Goal: Task Accomplishment & Management: Manage account settings

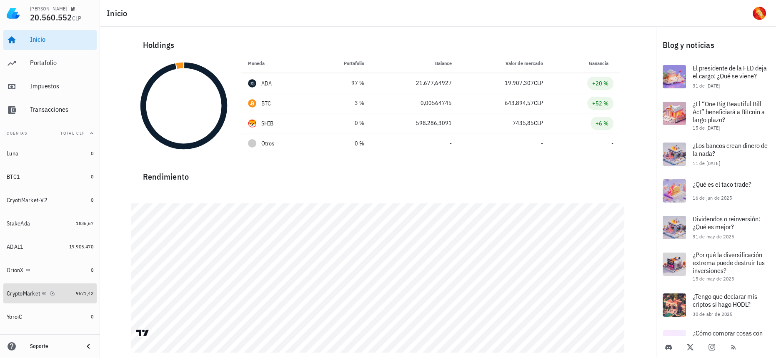
click at [70, 287] on link "CryptoMarket 9571,42" at bounding box center [49, 293] width 93 height 20
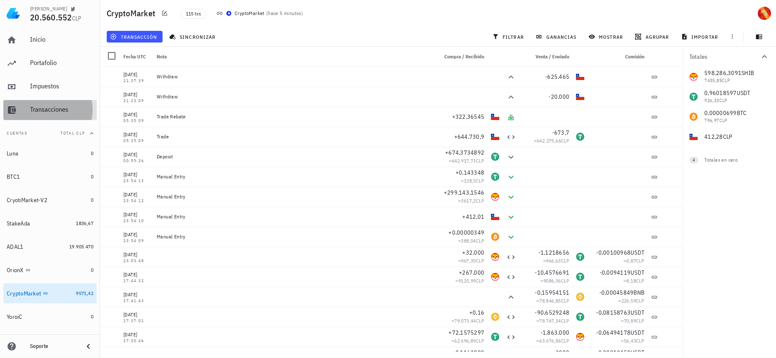
click at [54, 107] on div "Transacciones" at bounding box center [61, 109] width 63 height 8
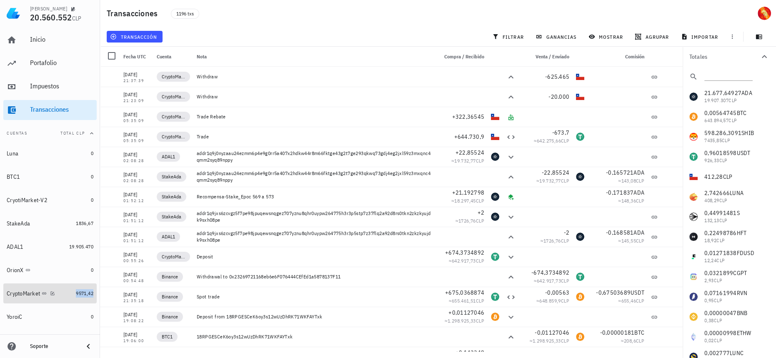
click at [76, 294] on span "9571,42" at bounding box center [85, 293] width 18 height 6
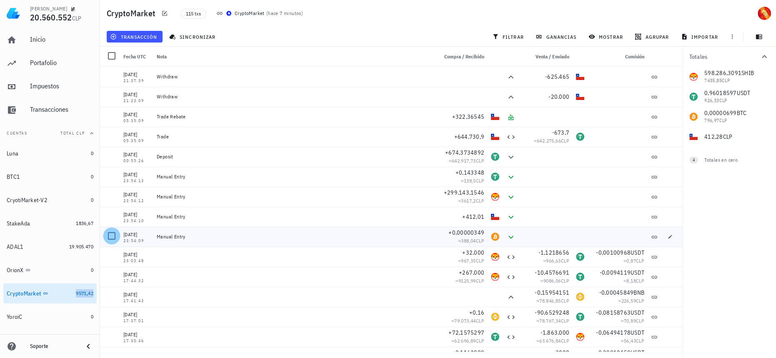
click at [109, 236] on div at bounding box center [112, 236] width 14 height 14
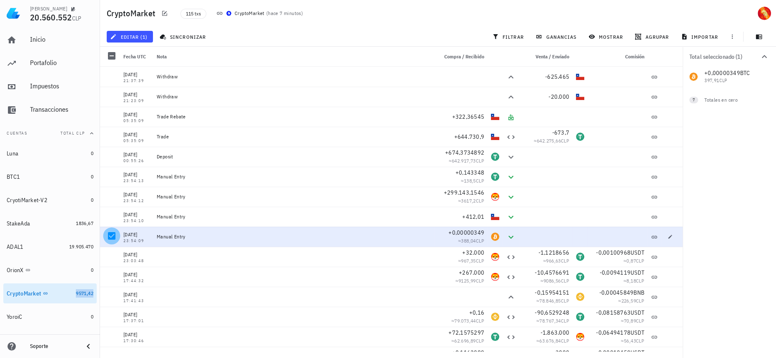
click at [109, 236] on div at bounding box center [112, 236] width 14 height 14
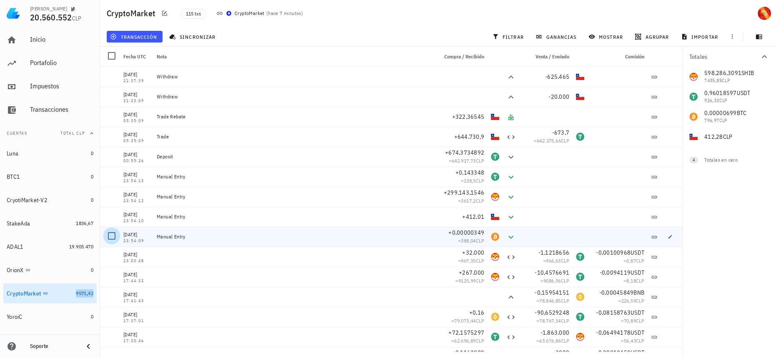
click at [112, 238] on div at bounding box center [112, 236] width 14 height 14
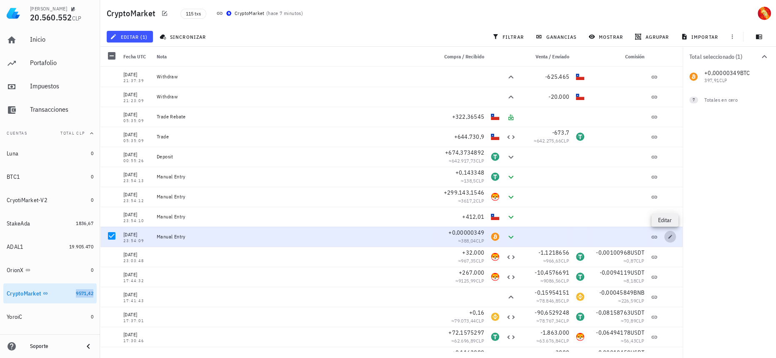
click at [669, 238] on icon "button" at bounding box center [671, 237] width 4 height 4
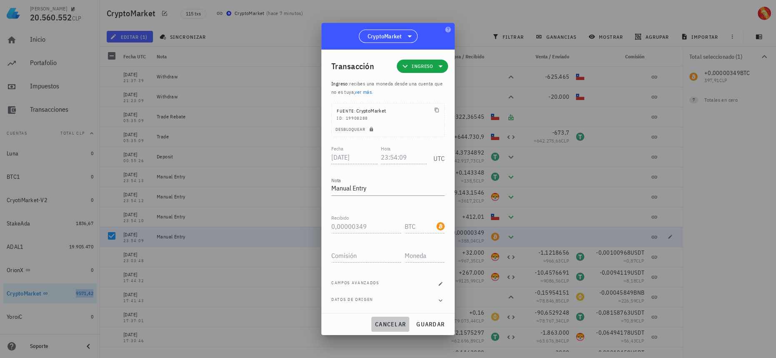
click at [385, 326] on span "cancelar" at bounding box center [390, 325] width 31 height 8
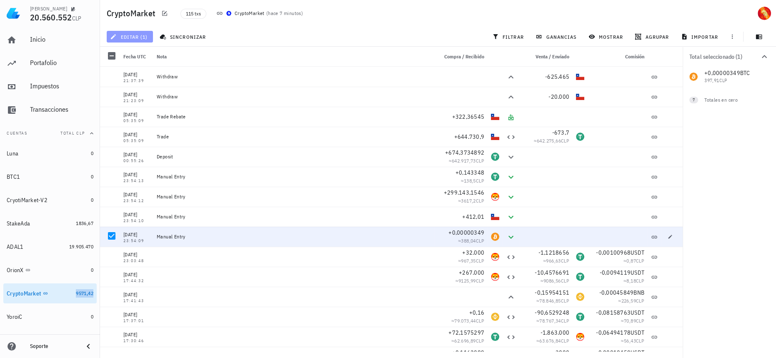
click at [130, 39] on span "editar (1)" at bounding box center [130, 36] width 36 height 7
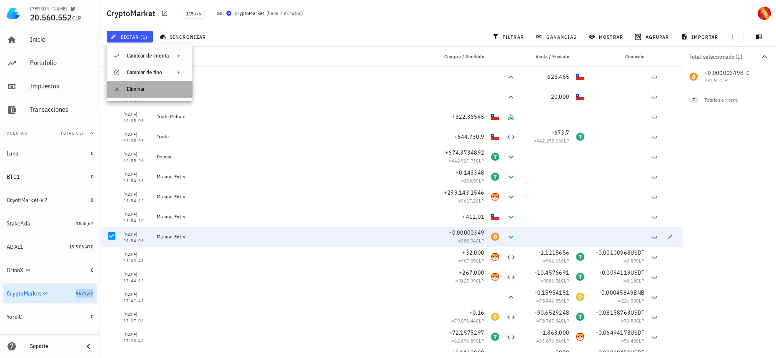
click at [152, 87] on div "Eliminar" at bounding box center [156, 89] width 59 height 7
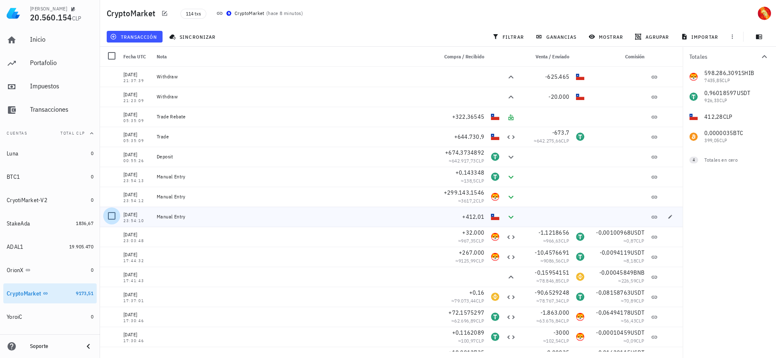
click at [108, 219] on div at bounding box center [112, 216] width 14 height 14
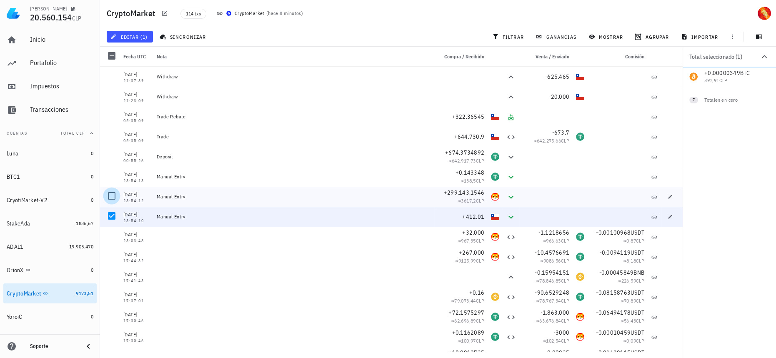
click at [110, 195] on div at bounding box center [112, 196] width 14 height 14
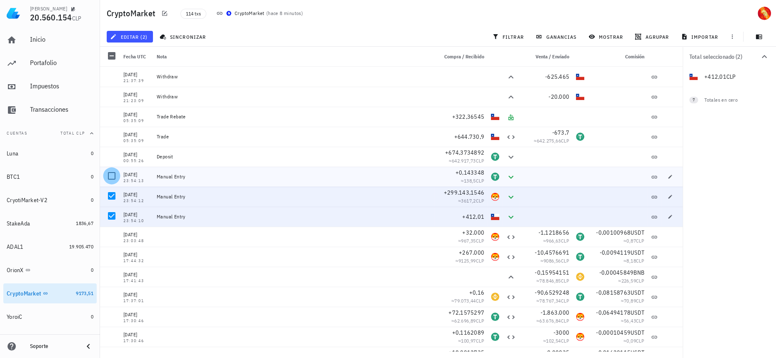
click at [109, 169] on div at bounding box center [112, 176] width 14 height 14
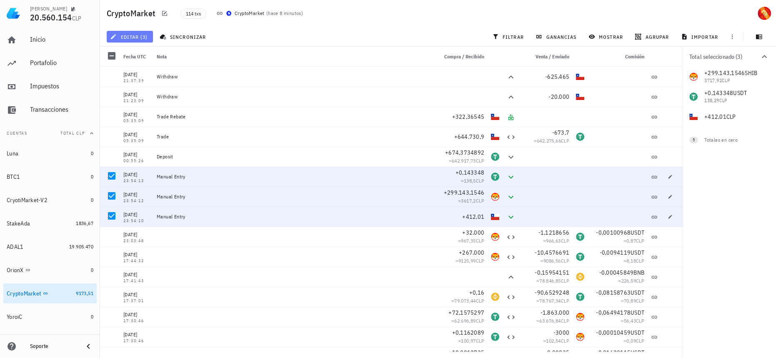
click at [127, 37] on span "editar (3)" at bounding box center [130, 36] width 36 height 7
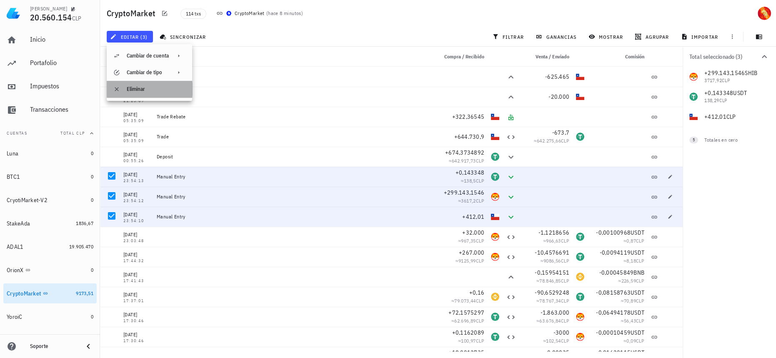
click at [157, 88] on div "Eliminar" at bounding box center [156, 89] width 59 height 7
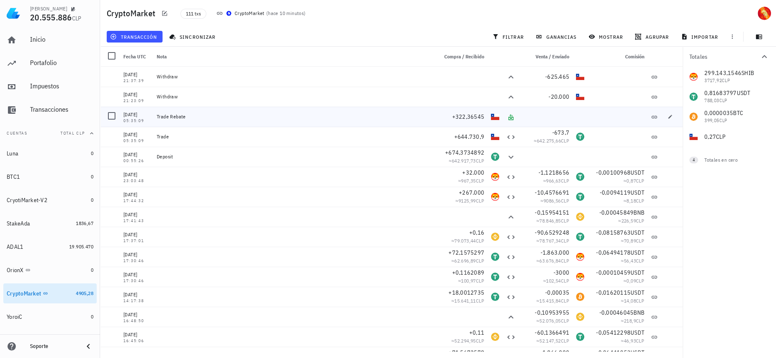
click at [509, 119] on icon at bounding box center [511, 117] width 5 height 6
click at [669, 118] on span "button" at bounding box center [671, 116] width 12 height 5
type input "2025-08-14"
type input "05:35:09"
type textarea "Trade Rebate"
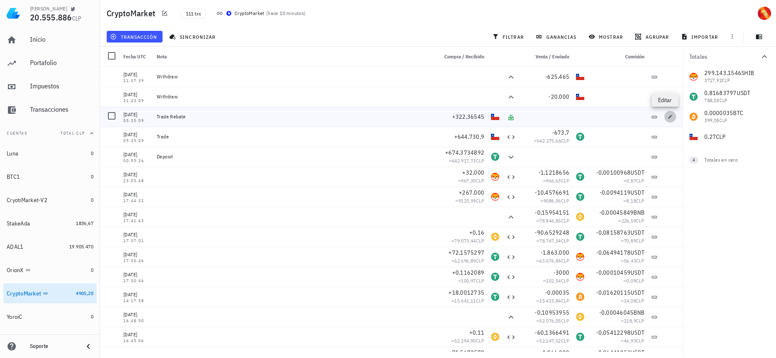
type input "322,36545"
type input "CLP"
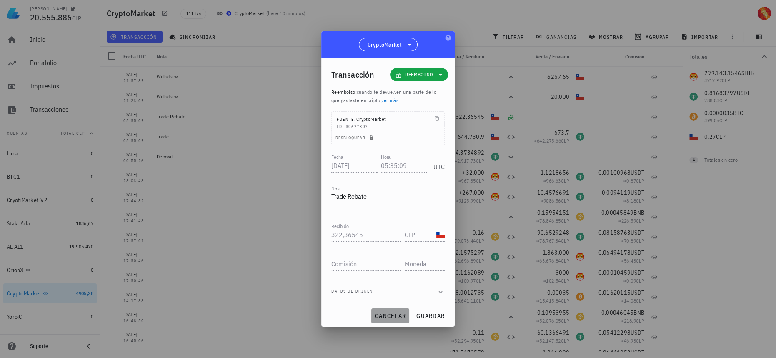
click at [379, 315] on span "cancelar" at bounding box center [390, 316] width 31 height 8
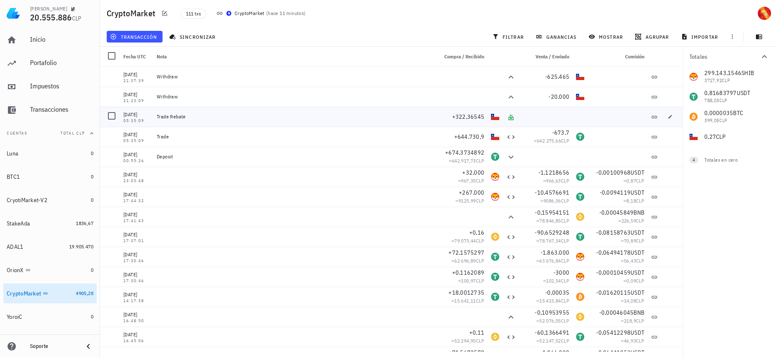
click at [170, 116] on div "Trade Rebate" at bounding box center [294, 116] width 274 height 7
click at [668, 117] on icon "button" at bounding box center [670, 116] width 5 height 5
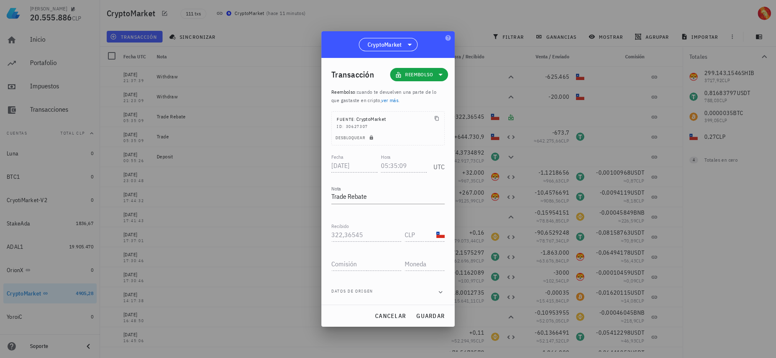
click at [389, 101] on link "ver más" at bounding box center [389, 100] width 17 height 6
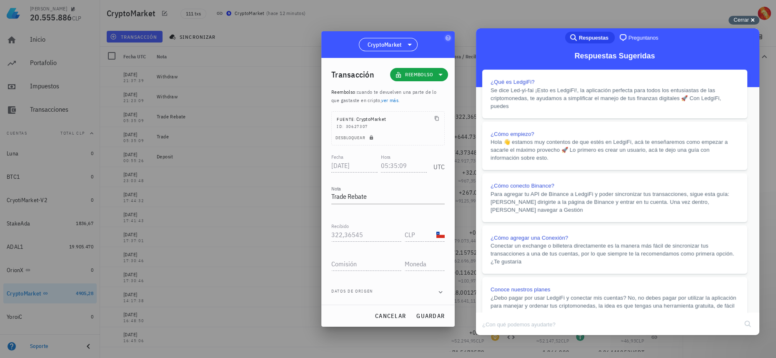
click at [755, 18] on div "Cerrar cross-small" at bounding box center [744, 20] width 31 height 9
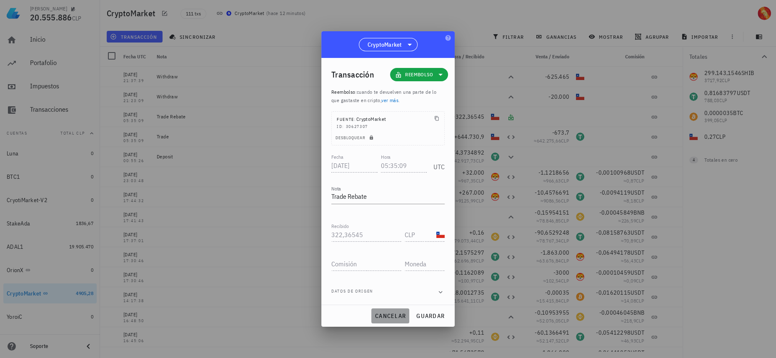
click at [390, 314] on span "cancelar" at bounding box center [390, 316] width 31 height 8
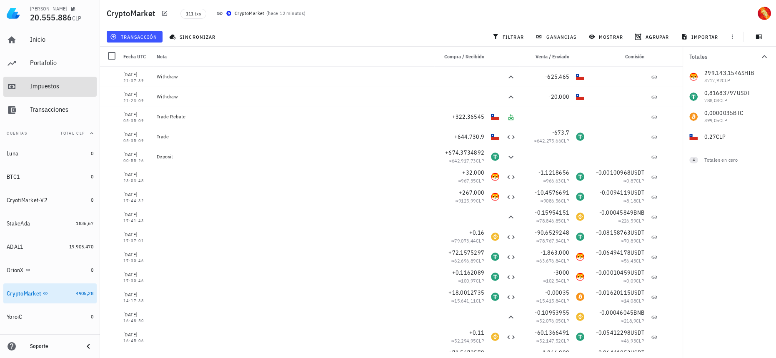
click at [60, 86] on div "Impuestos" at bounding box center [61, 86] width 63 height 8
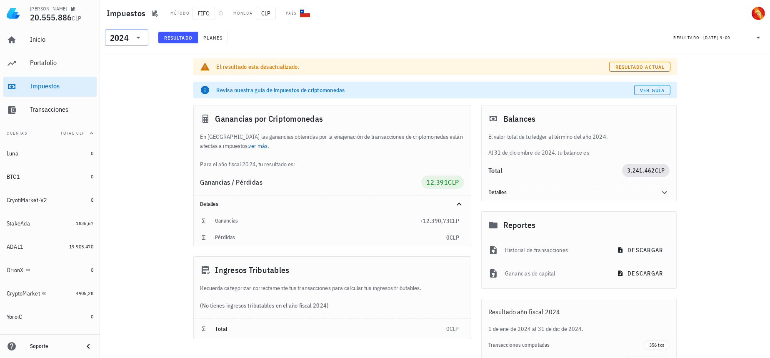
click at [146, 38] on div "​ 2024" at bounding box center [126, 37] width 43 height 17
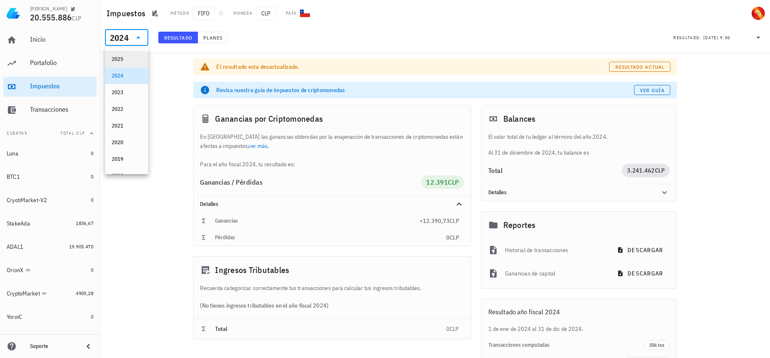
click at [132, 55] on div "2025" at bounding box center [127, 59] width 30 height 13
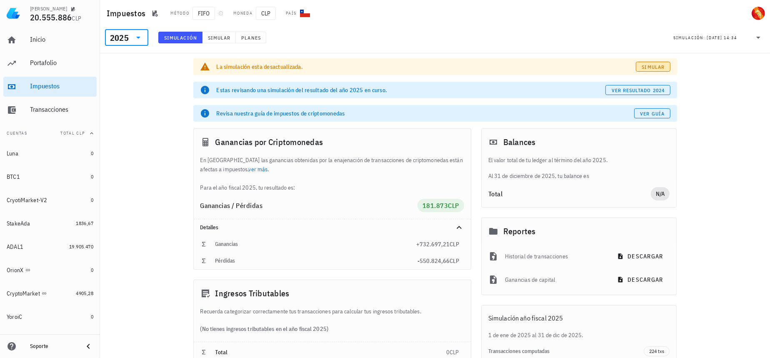
click at [660, 68] on span "Simular" at bounding box center [653, 67] width 23 height 6
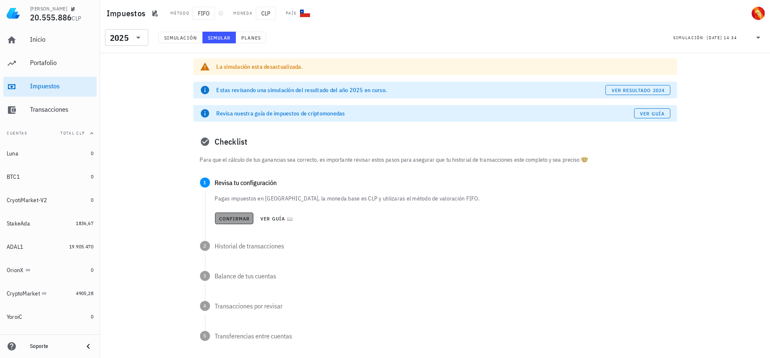
click at [238, 224] on button "Confirmar" at bounding box center [234, 219] width 39 height 12
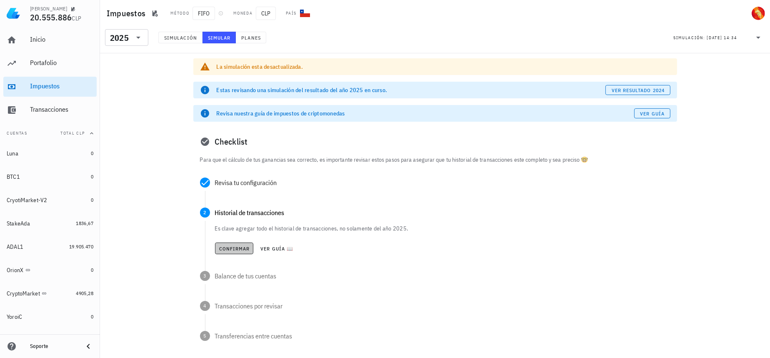
click at [234, 249] on span "Confirmar" at bounding box center [234, 249] width 31 height 6
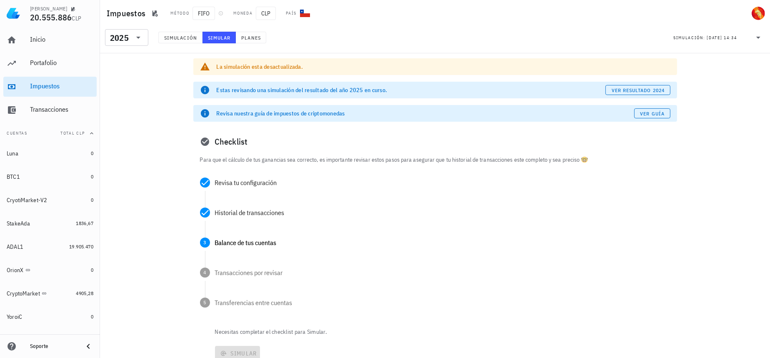
scroll to position [61, 0]
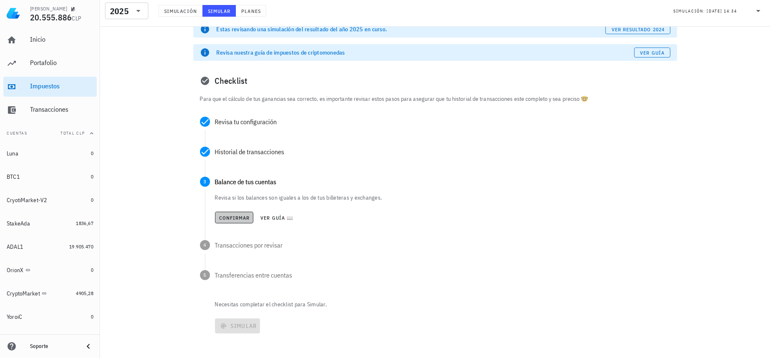
click at [234, 217] on span "Confirmar" at bounding box center [234, 218] width 31 height 6
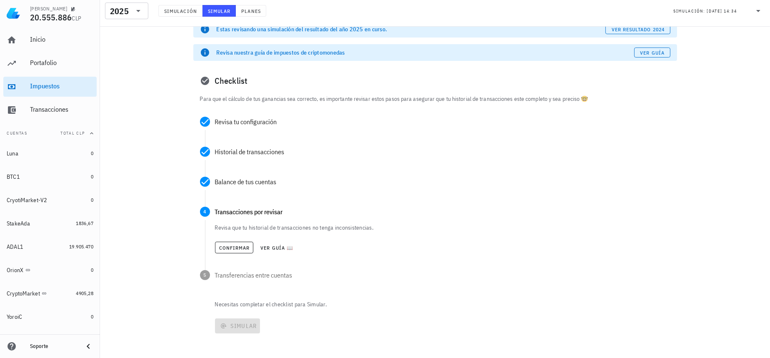
click at [237, 238] on div "Confirmar Ver guía 📖" at bounding box center [443, 247] width 456 height 18
click at [241, 248] on span "Confirmar" at bounding box center [234, 248] width 31 height 6
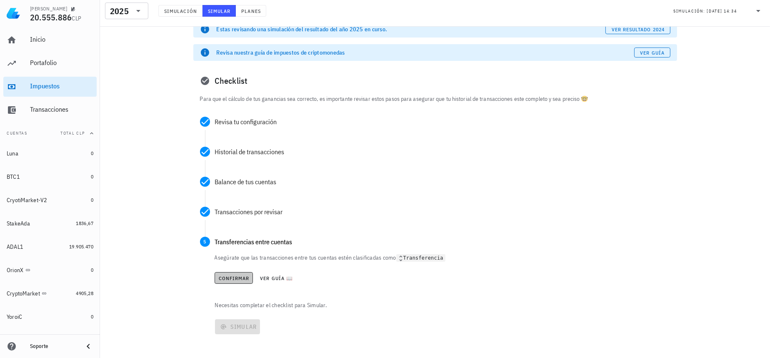
click at [239, 273] on button "Confirmar" at bounding box center [234, 278] width 39 height 12
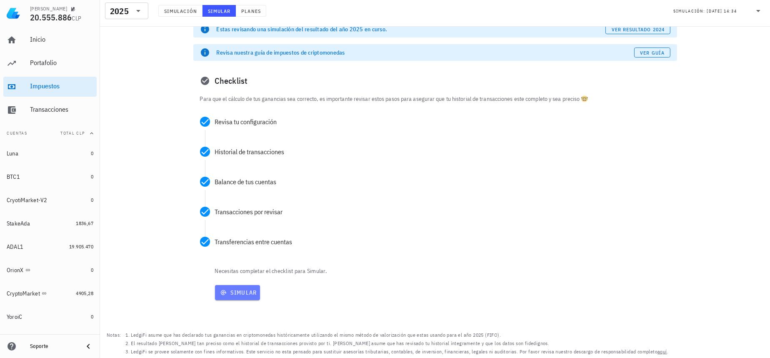
click at [244, 297] on button "Simular" at bounding box center [237, 292] width 45 height 15
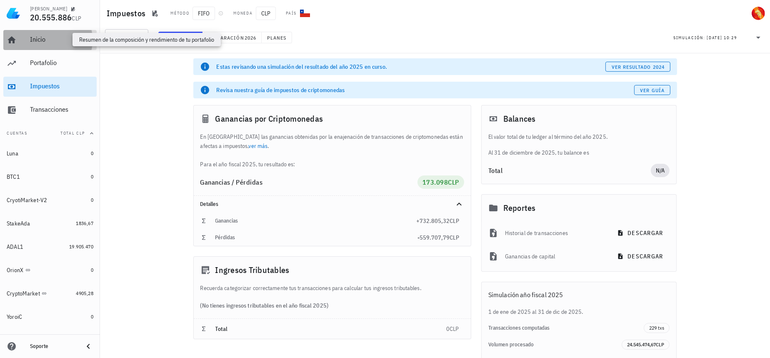
click at [42, 35] on div "Inicio" at bounding box center [61, 39] width 63 height 8
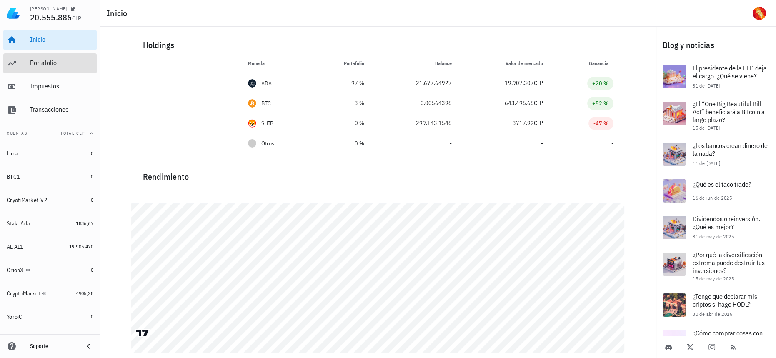
click at [38, 72] on div "Portafolio" at bounding box center [61, 63] width 63 height 19
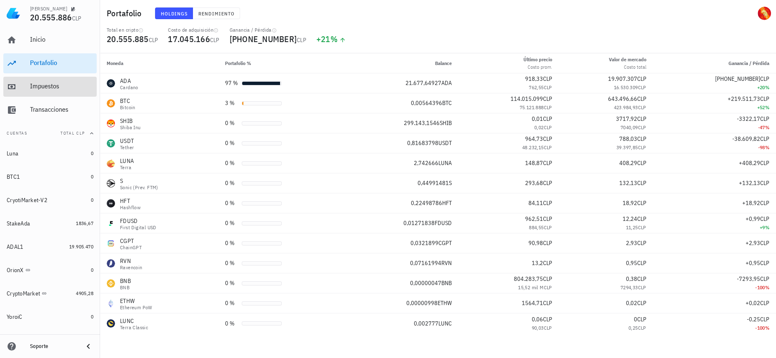
click at [42, 84] on div "Impuestos" at bounding box center [61, 86] width 63 height 8
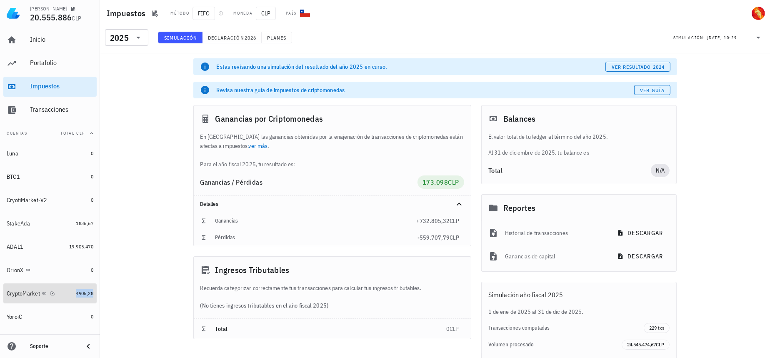
click at [76, 295] on span "4905,28" at bounding box center [85, 293] width 18 height 6
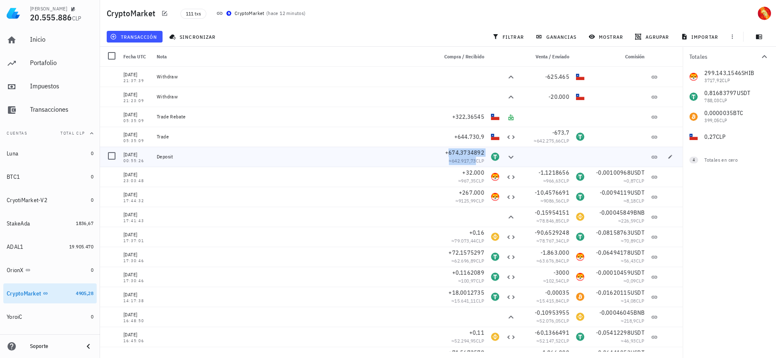
drag, startPoint x: 470, startPoint y: 164, endPoint x: 445, endPoint y: 152, distance: 27.6
click at [445, 152] on div "+674,3734892 ≈ 642.917,73 CLP" at bounding box center [461, 156] width 47 height 17
click at [447, 153] on span "+674,3734892" at bounding box center [464, 153] width 39 height 8
click at [509, 158] on icon at bounding box center [511, 157] width 10 height 10
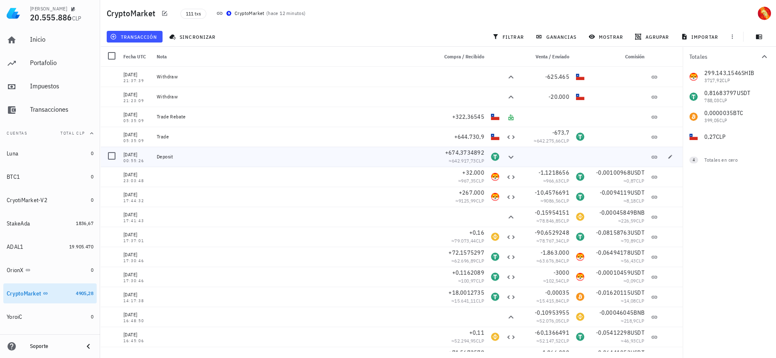
click at [488, 161] on div at bounding box center [495, 157] width 15 height 20
drag, startPoint x: 481, startPoint y: 161, endPoint x: 424, endPoint y: 68, distance: 109.4
click at [469, 157] on div "≈ 642.917,73 CLP" at bounding box center [461, 161] width 47 height 8
click at [463, 155] on span "+674,3734892" at bounding box center [464, 153] width 39 height 8
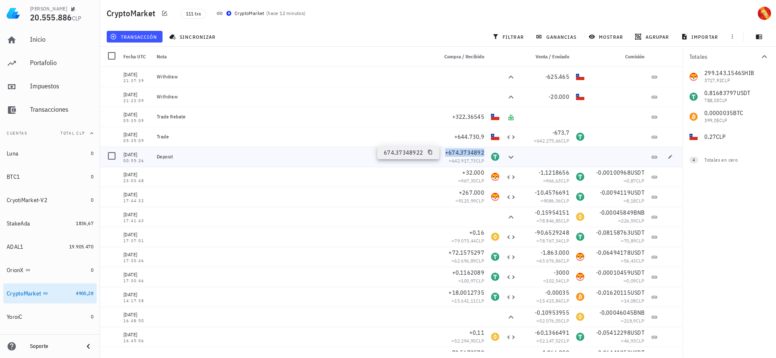
click at [465, 154] on span "+674,3734892" at bounding box center [464, 153] width 39 height 8
click at [453, 159] on span "642.917,73" at bounding box center [464, 161] width 24 height 6
click at [411, 156] on div "Deposit" at bounding box center [294, 156] width 274 height 7
click at [557, 133] on span "-673,7" at bounding box center [561, 133] width 18 height 8
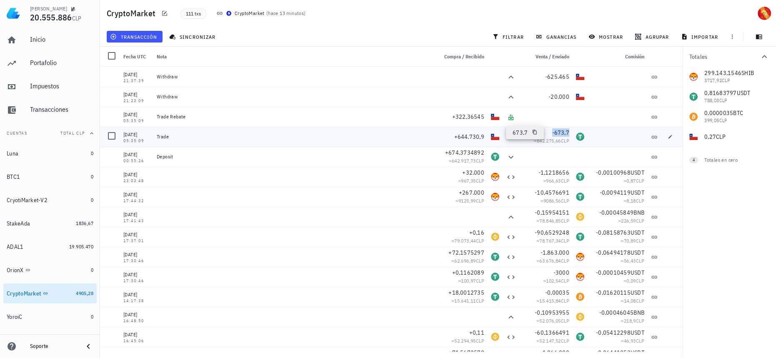
click at [557, 133] on span "-673,7" at bounding box center [561, 133] width 18 height 8
click at [562, 130] on span "-673,7" at bounding box center [561, 133] width 18 height 8
click at [465, 114] on span "+322,36545" at bounding box center [468, 117] width 33 height 8
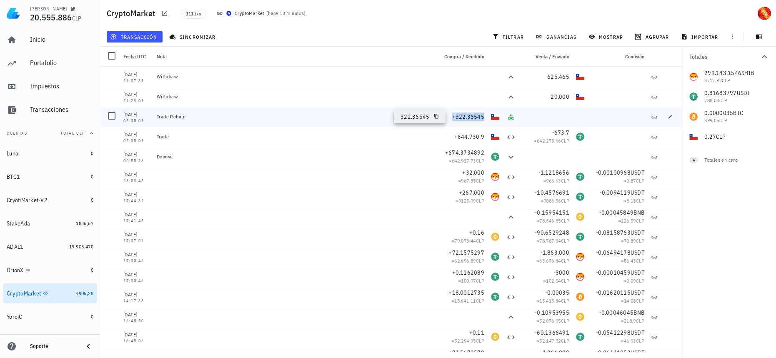
click at [465, 114] on span "+322,36545" at bounding box center [468, 117] width 33 height 8
click at [545, 76] on span "-625.465" at bounding box center [557, 77] width 24 height 8
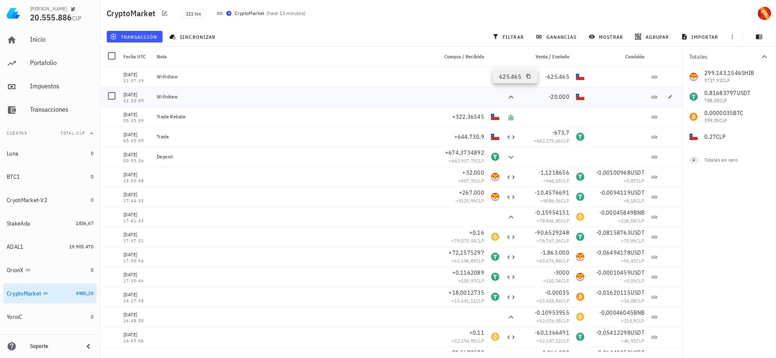
click at [557, 101] on div "-20.000" at bounding box center [545, 97] width 53 height 20
click at [559, 78] on span "-625.465" at bounding box center [557, 77] width 24 height 8
click at [557, 96] on span "-20.000" at bounding box center [559, 97] width 21 height 8
click at [469, 117] on span "+322,36545" at bounding box center [468, 117] width 33 height 8
click at [534, 152] on div at bounding box center [545, 157] width 53 height 20
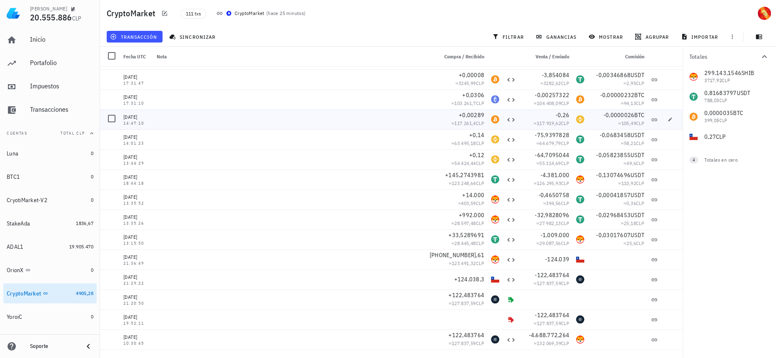
scroll to position [1671, 0]
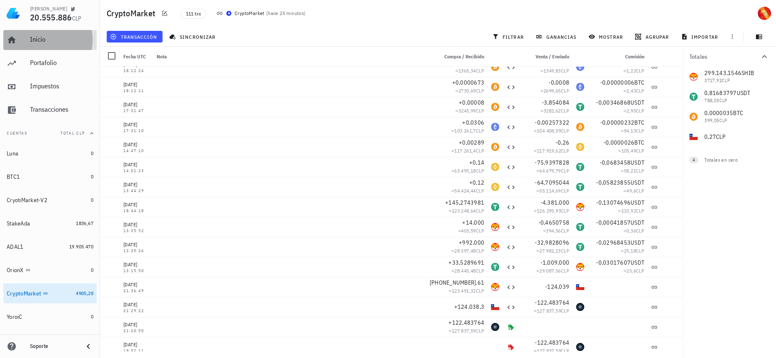
click at [66, 34] on div "Inicio" at bounding box center [61, 39] width 63 height 19
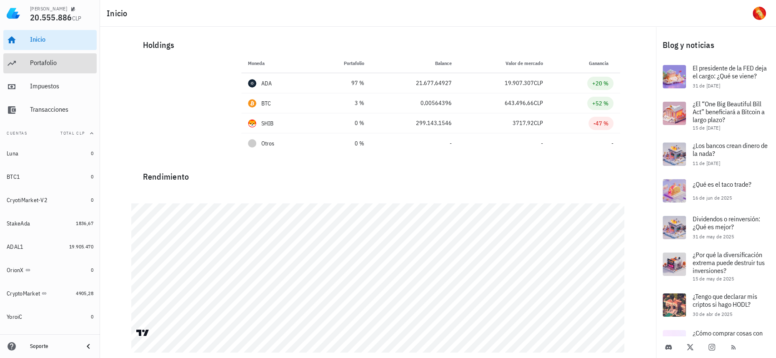
click at [43, 69] on div "Portafolio" at bounding box center [61, 63] width 63 height 19
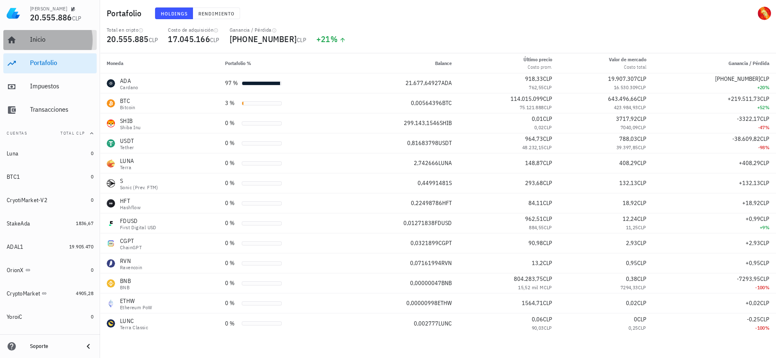
click at [28, 38] on link "Inicio" at bounding box center [49, 40] width 93 height 20
